Goal: Task Accomplishment & Management: Manage account settings

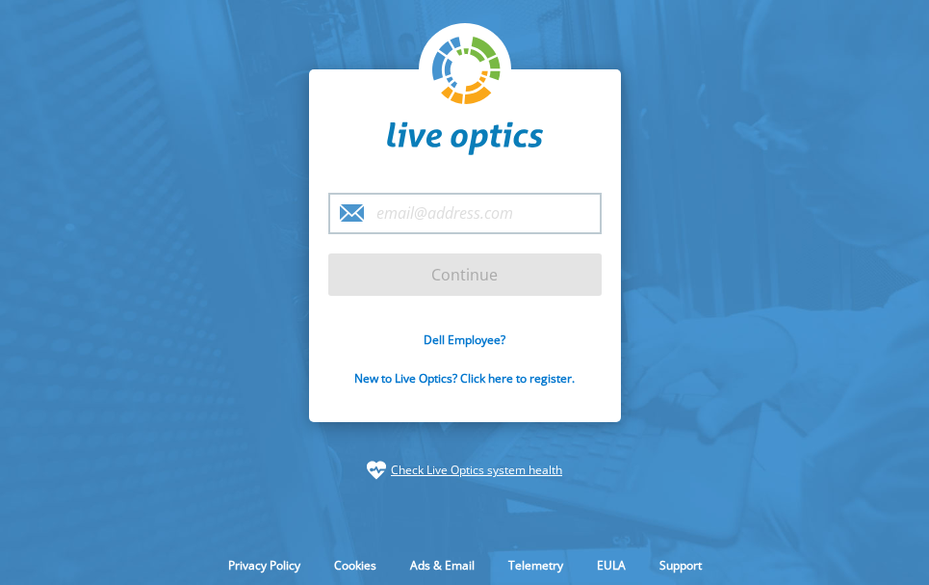
click at [405, 209] on input "email" at bounding box center [465, 213] width 274 height 41
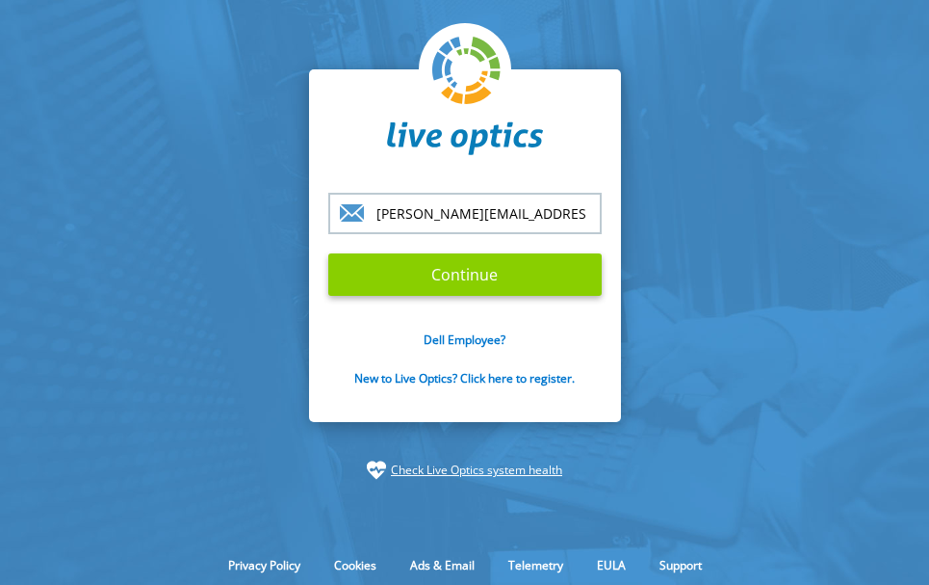
type input "[PERSON_NAME][EMAIL_ADDRESS][DOMAIN_NAME]"
click at [457, 267] on input "Continue" at bounding box center [465, 274] width 274 height 42
click at [460, 275] on input "Continue" at bounding box center [465, 274] width 274 height 42
click at [490, 277] on input "Continue" at bounding box center [465, 274] width 274 height 42
click at [461, 277] on input "Continue" at bounding box center [465, 274] width 274 height 42
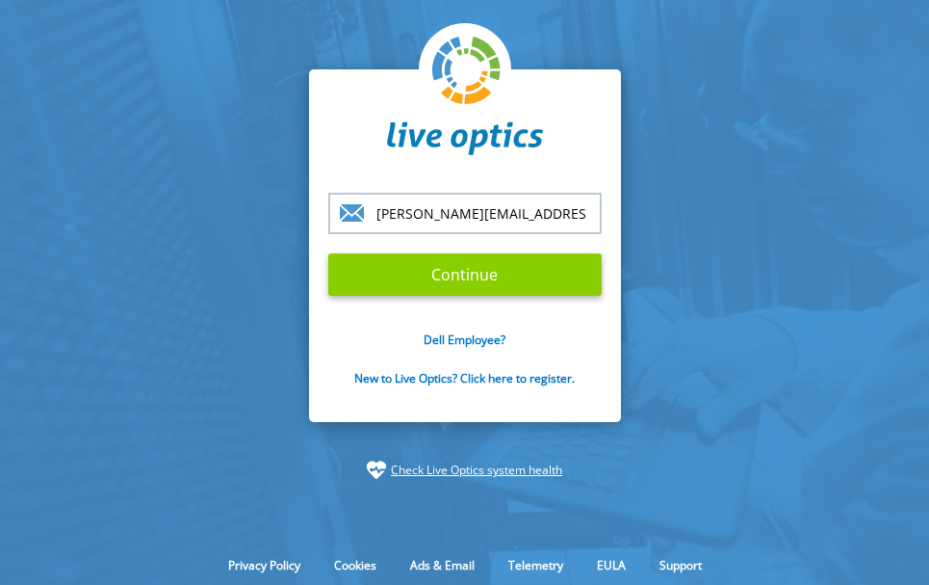
click at [461, 277] on input "Continue" at bounding box center [465, 274] width 274 height 42
click at [461, 277] on form "r.stone@perkinseastman.com Continue Dell Employee? New to Live Optics? Click he…" at bounding box center [465, 301] width 274 height 216
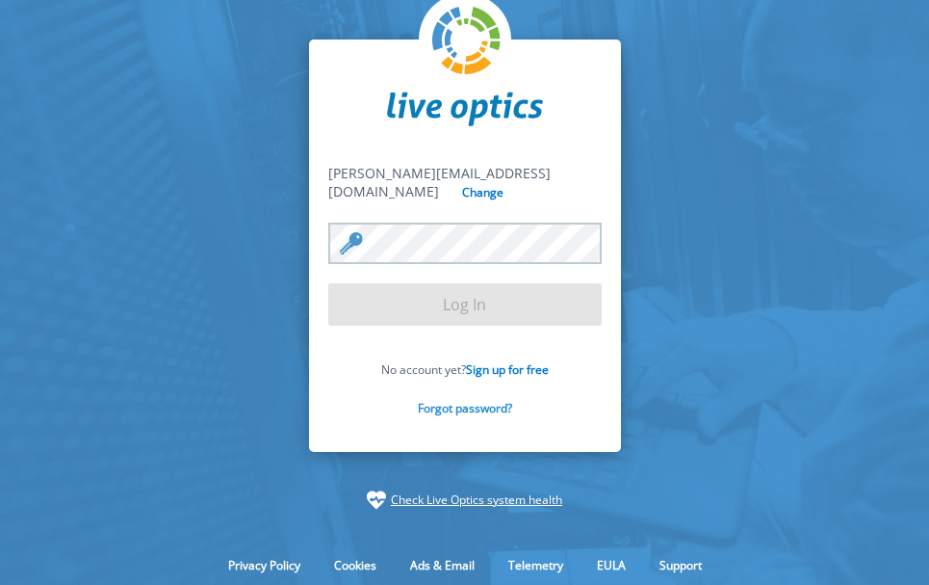
click at [460, 400] on link "Forgot password?" at bounding box center [465, 408] width 94 height 16
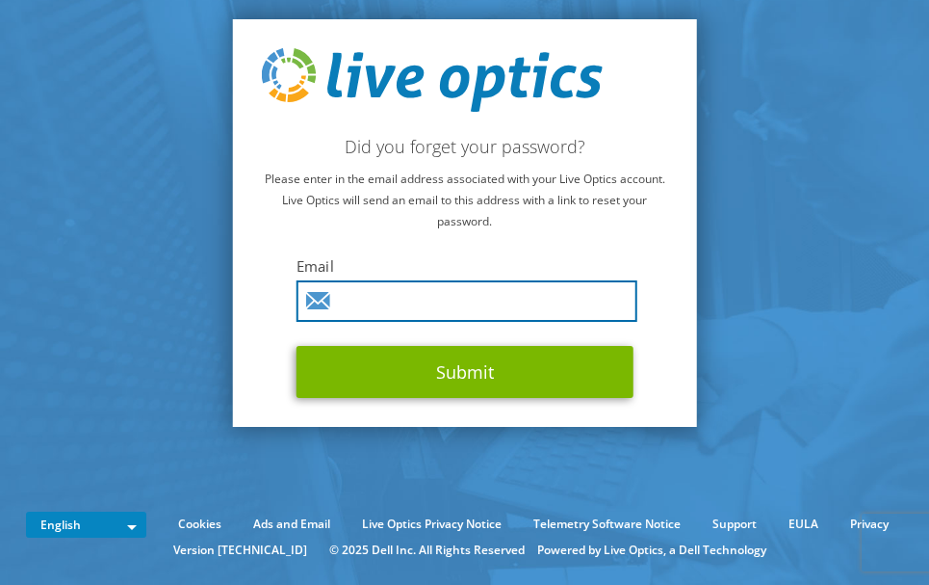
click at [448, 293] on input "text" at bounding box center [467, 300] width 341 height 41
type input "[PERSON_NAME][EMAIL_ADDRESS][DOMAIN_NAME]"
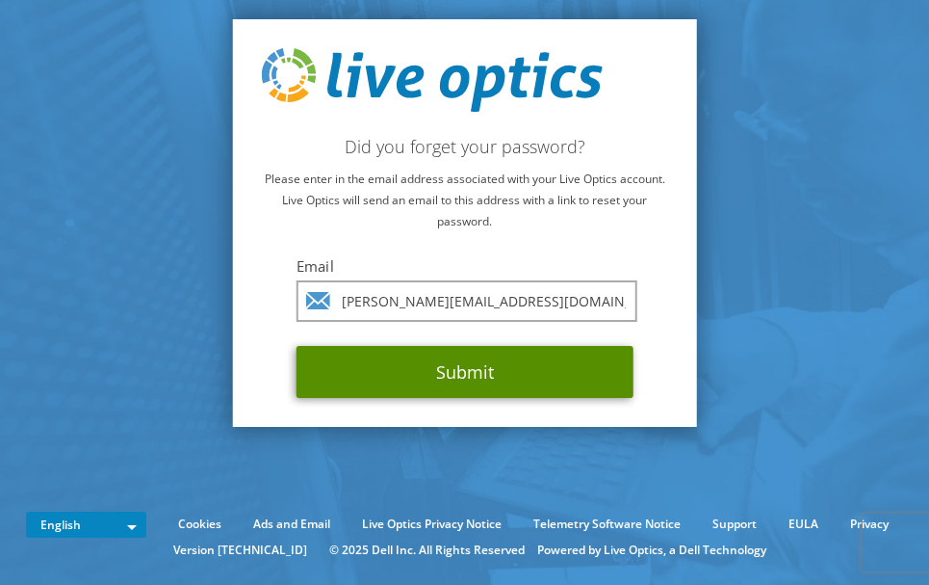
click at [451, 361] on button "Submit" at bounding box center [465, 372] width 337 height 52
